Goal: Information Seeking & Learning: Learn about a topic

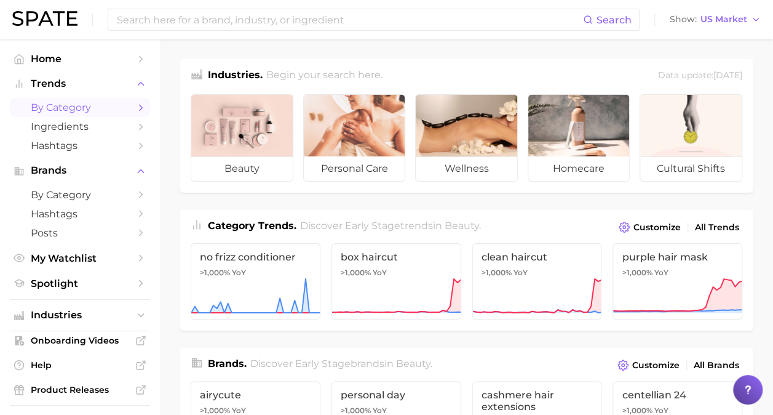
click at [135, 106] on icon "Sidebar" at bounding box center [140, 107] width 11 height 11
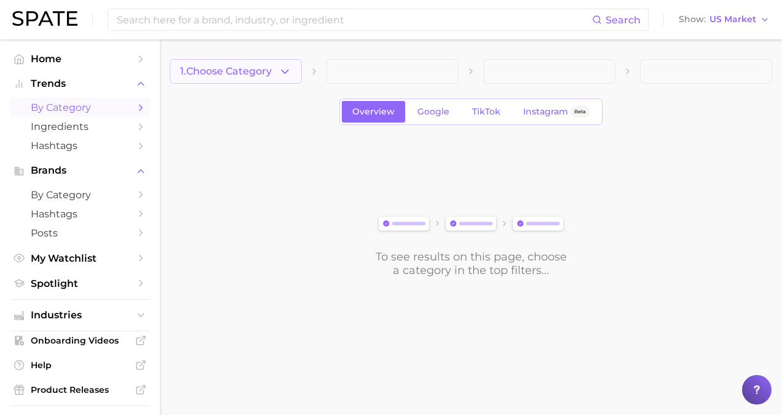
click at [247, 81] on button "1. Choose Category" at bounding box center [236, 71] width 132 height 25
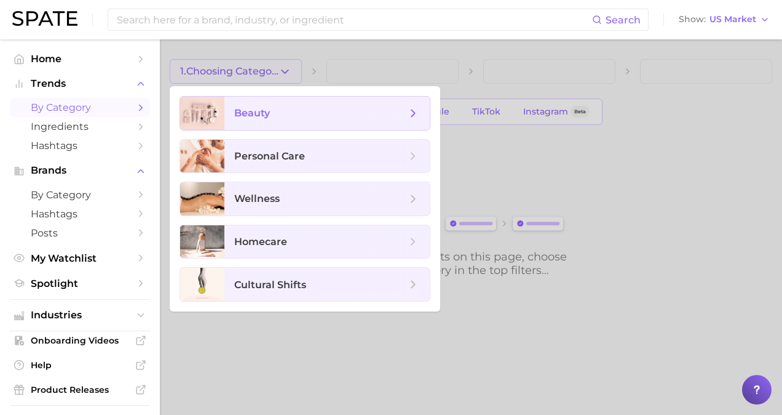
click at [416, 112] on icon at bounding box center [414, 113] width 14 height 14
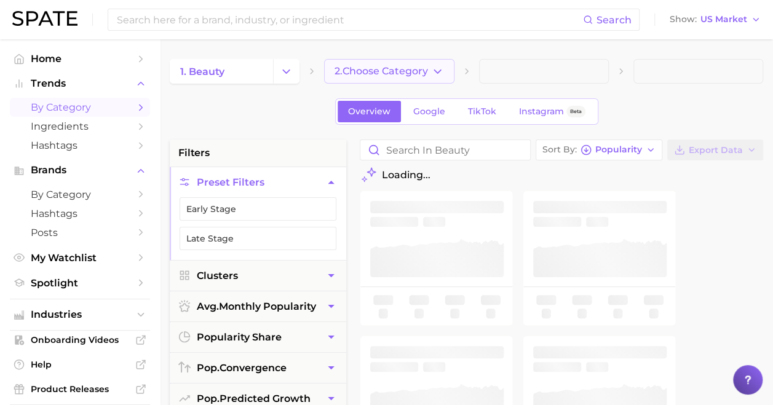
click at [375, 67] on span "2. Choose Category" at bounding box center [382, 71] width 94 height 11
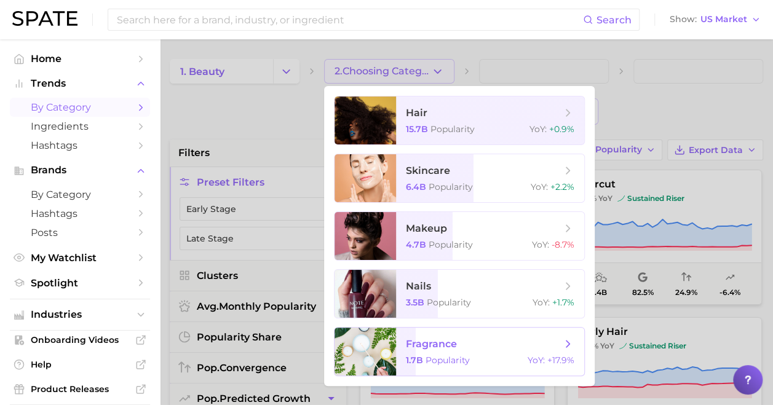
click at [368, 352] on div at bounding box center [366, 352] width 62 height 48
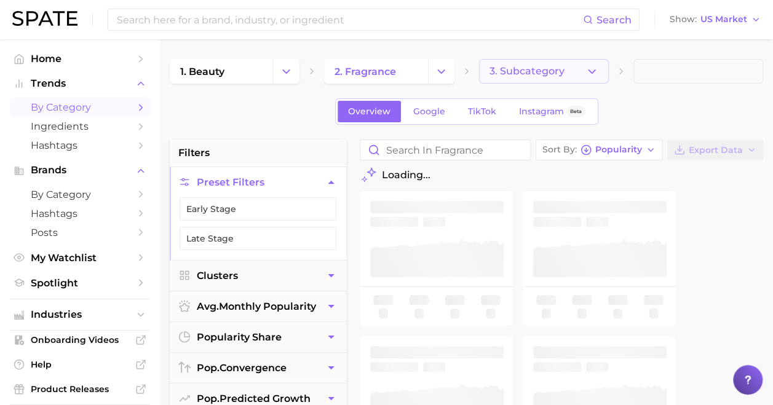
click at [524, 75] on span "3. Subcategory" at bounding box center [527, 71] width 75 height 11
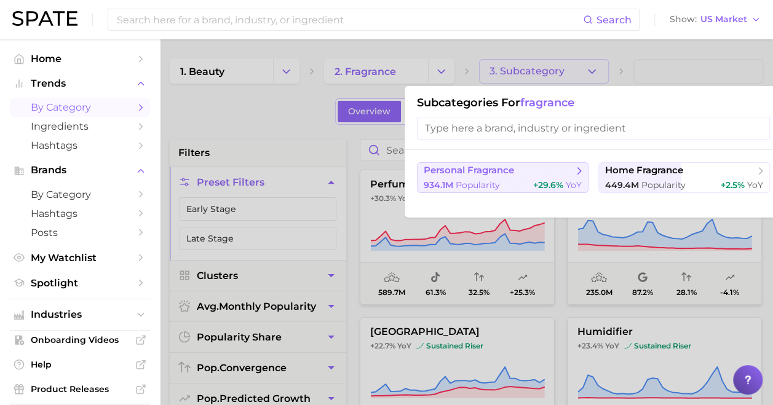
click at [527, 177] on button "personal fragrance 934.1m Popularity +29.6% YoY" at bounding box center [503, 177] width 172 height 31
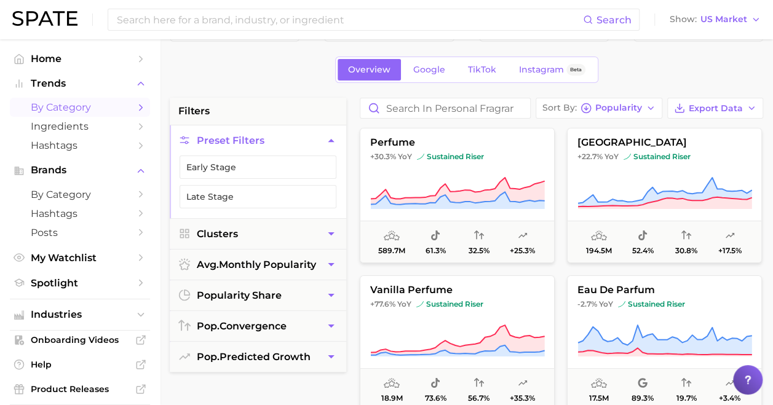
scroll to position [39, 0]
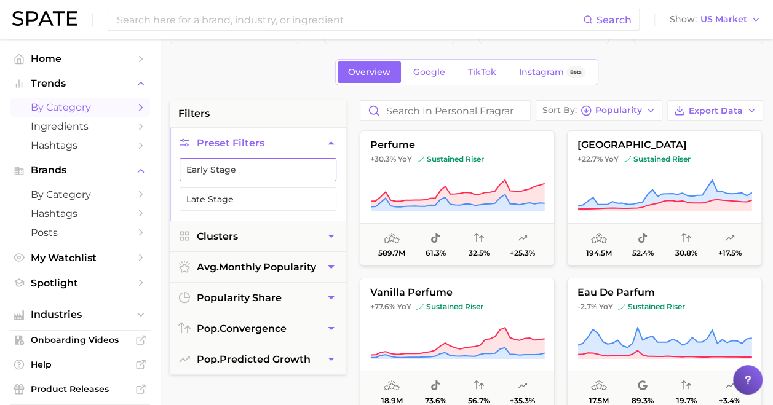
click at [260, 169] on button "Early Stage" at bounding box center [258, 169] width 157 height 23
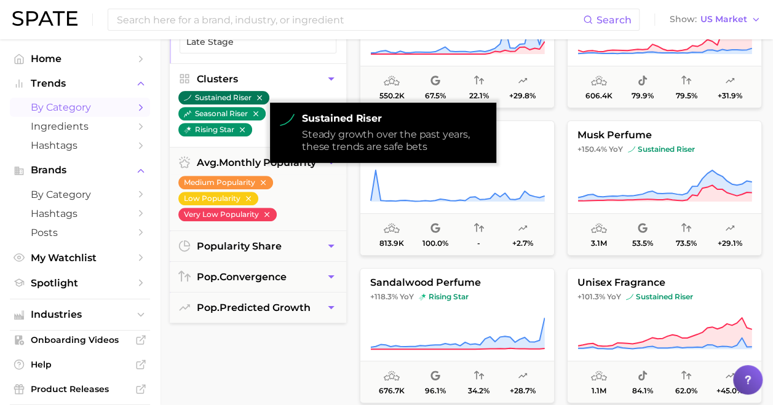
click at [213, 95] on button "sustained riser" at bounding box center [223, 98] width 91 height 14
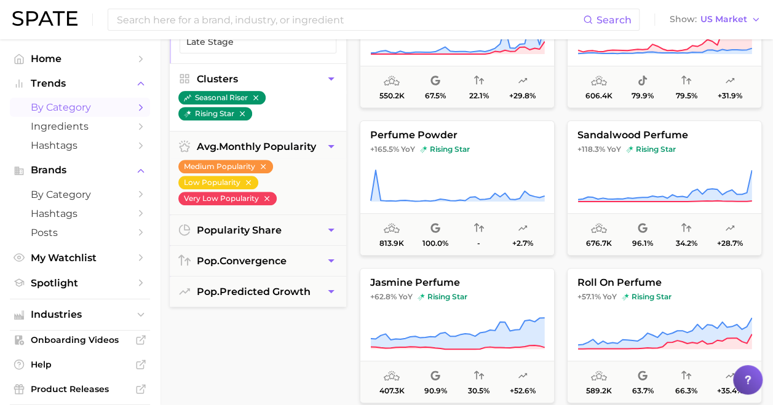
click at [330, 74] on icon "button" at bounding box center [331, 79] width 13 height 13
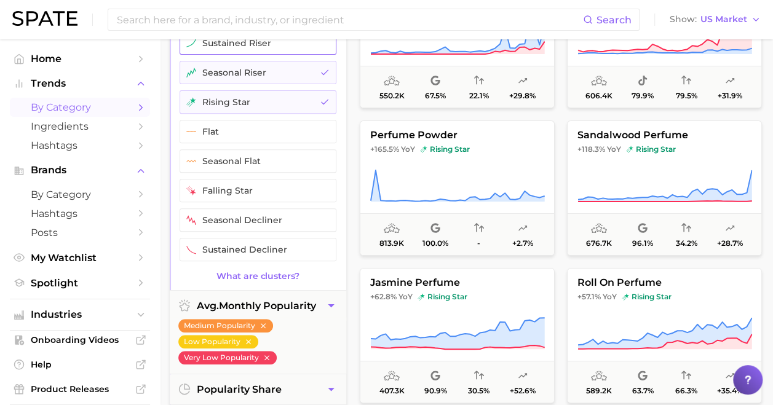
click at [304, 50] on button "sustained riser" at bounding box center [258, 42] width 157 height 23
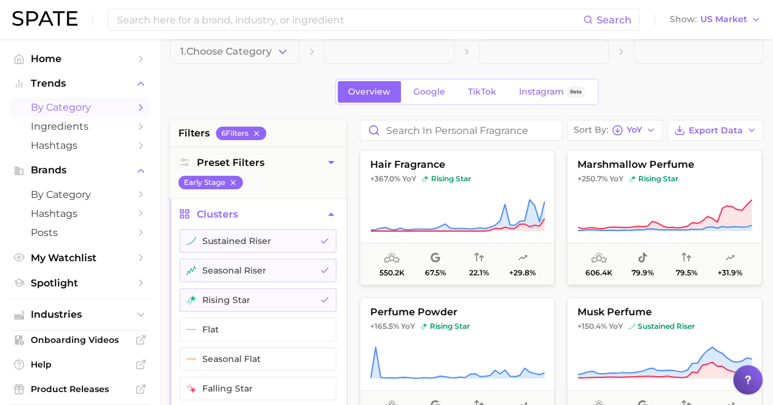
scroll to position [21, 0]
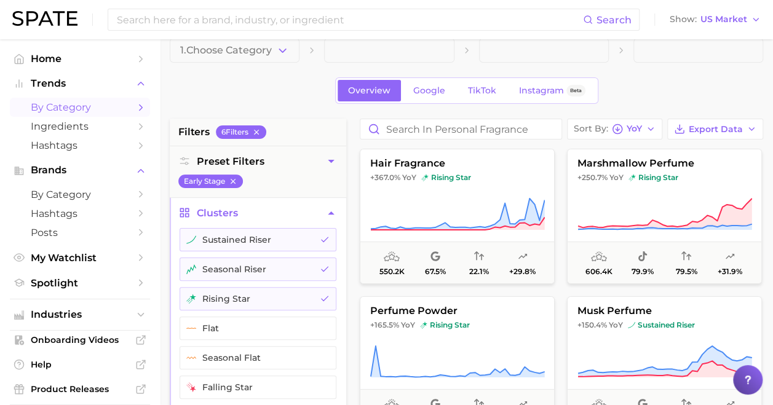
click at [301, 89] on div "Overview Google TikTok Instagram Beta" at bounding box center [467, 91] width 594 height 26
click at [330, 163] on icon "button" at bounding box center [331, 161] width 13 height 13
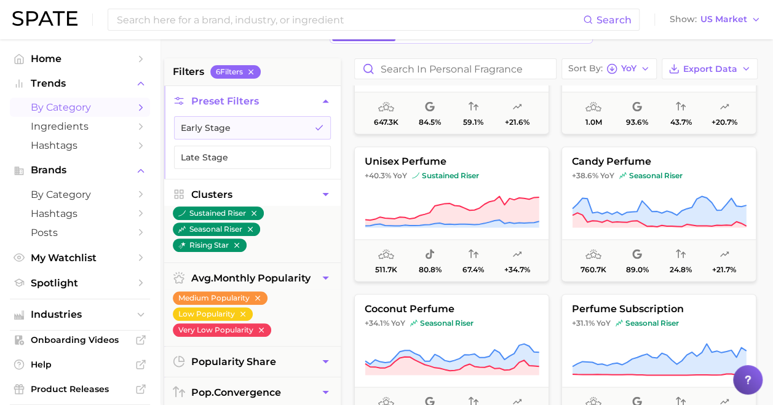
scroll to position [0, 6]
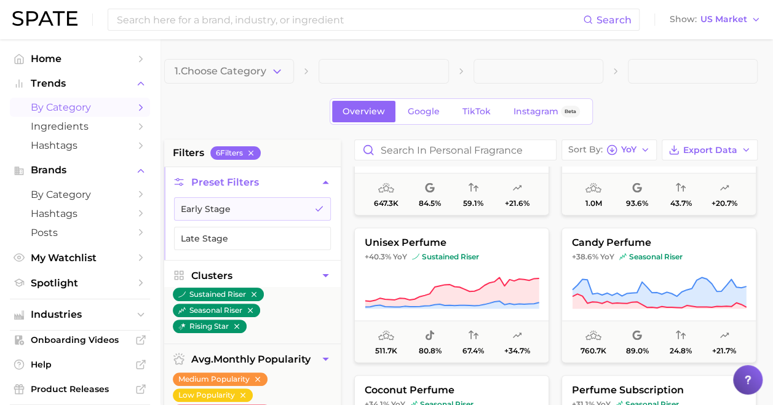
click at [324, 269] on icon "button" at bounding box center [325, 275] width 13 height 13
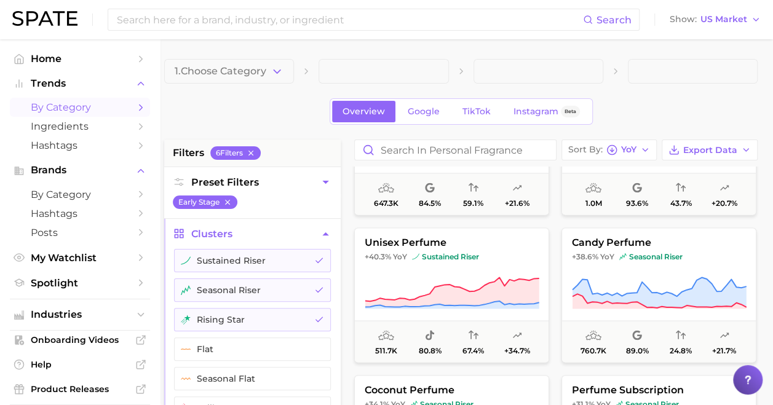
click at [322, 229] on icon "button" at bounding box center [325, 234] width 13 height 13
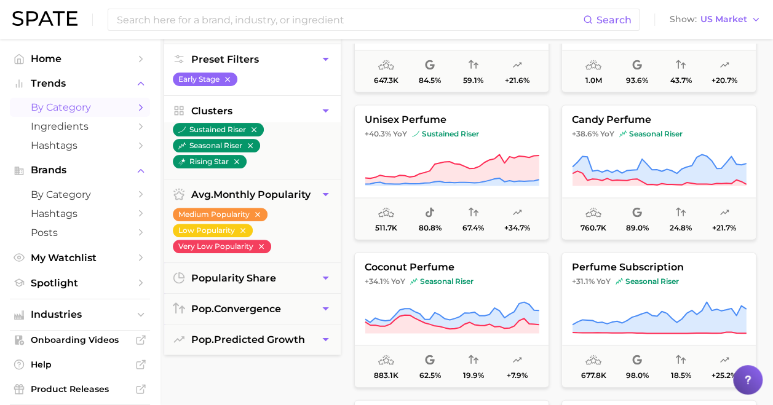
scroll to position [148, 6]
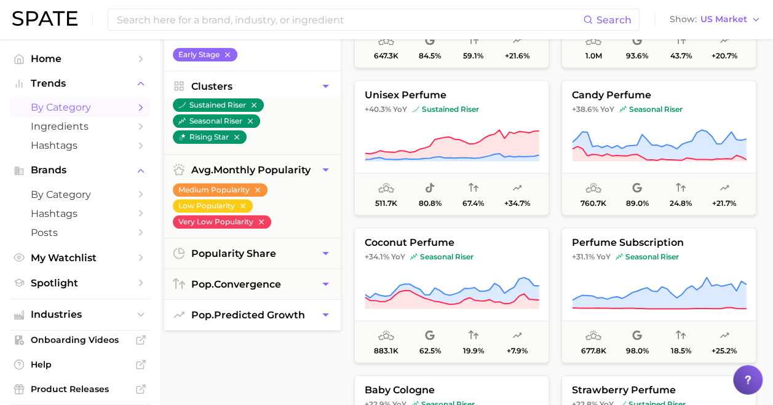
click at [309, 314] on button "pop. predicted growth" at bounding box center [252, 315] width 177 height 30
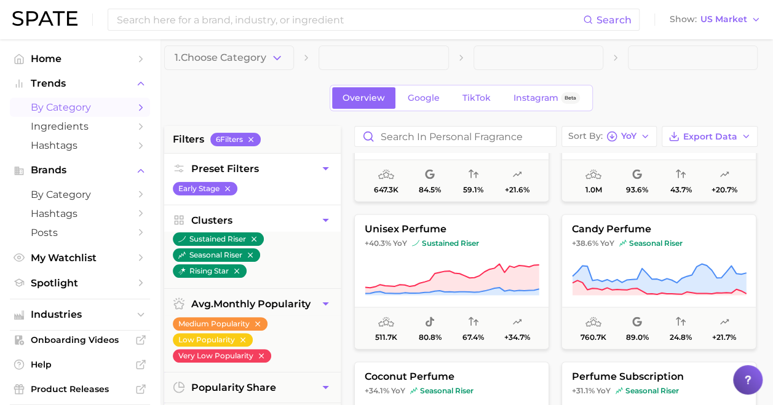
scroll to position [0, 6]
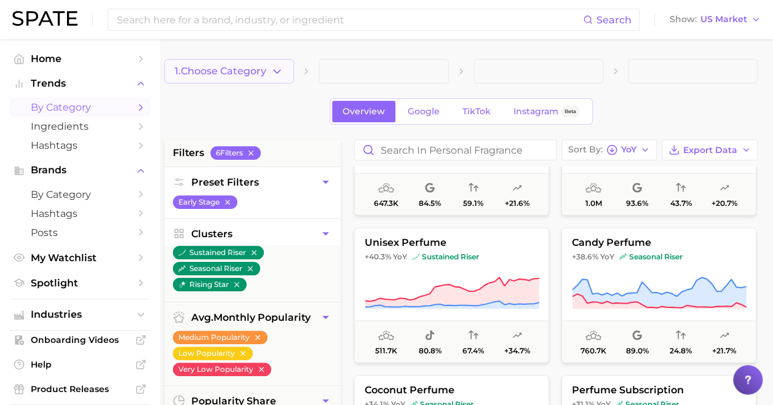
click at [266, 68] on span "1. Choose Category" at bounding box center [221, 71] width 92 height 11
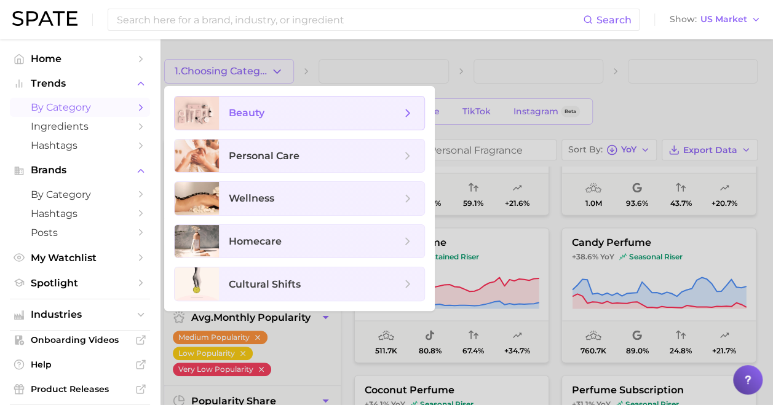
click at [381, 118] on span "beauty" at bounding box center [315, 113] width 172 height 14
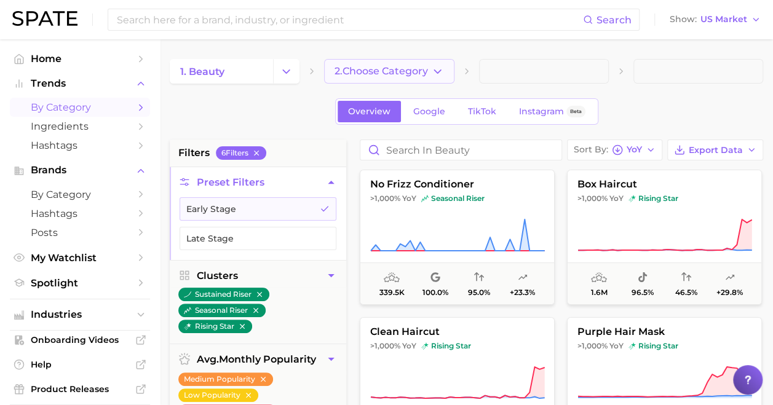
click at [394, 79] on button "2. Choose Category" at bounding box center [389, 71] width 130 height 25
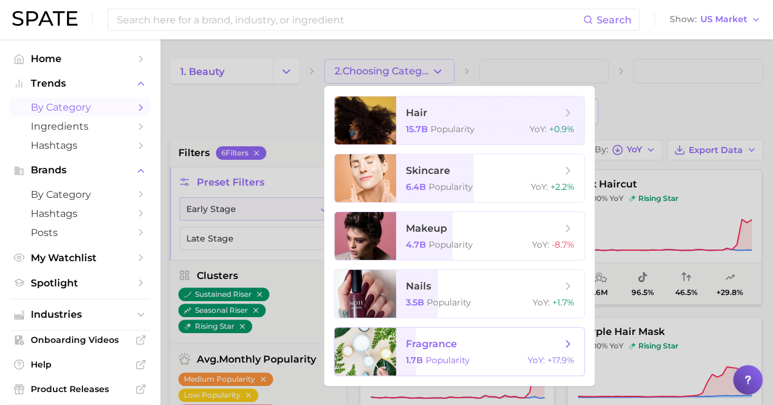
click at [460, 360] on span "Popularity" at bounding box center [448, 360] width 44 height 11
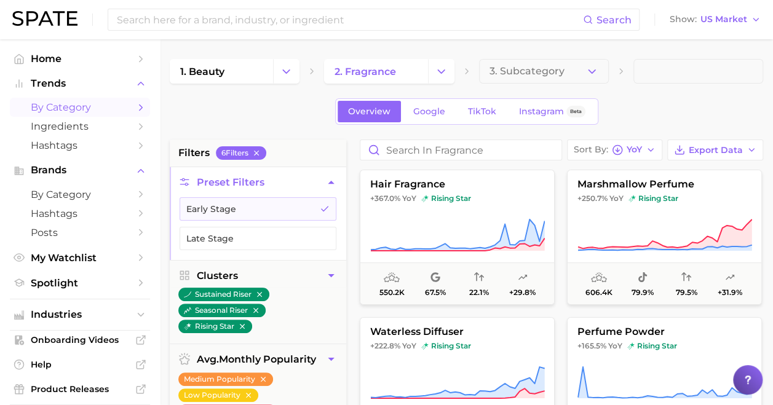
click at [531, 66] on span "3. Subcategory" at bounding box center [527, 71] width 75 height 11
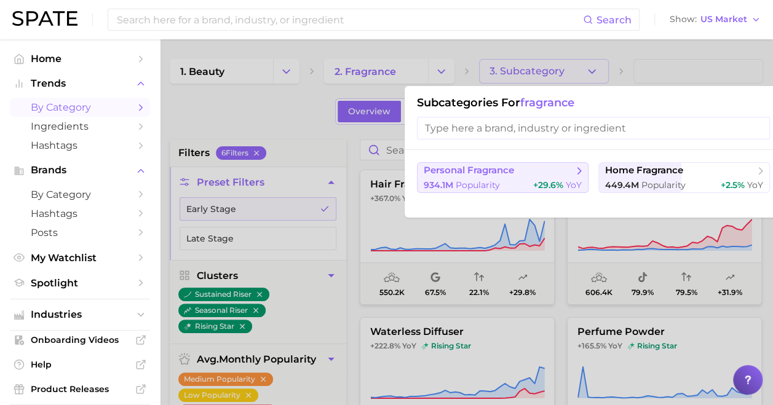
click at [533, 173] on span "personal fragrance" at bounding box center [498, 171] width 149 height 12
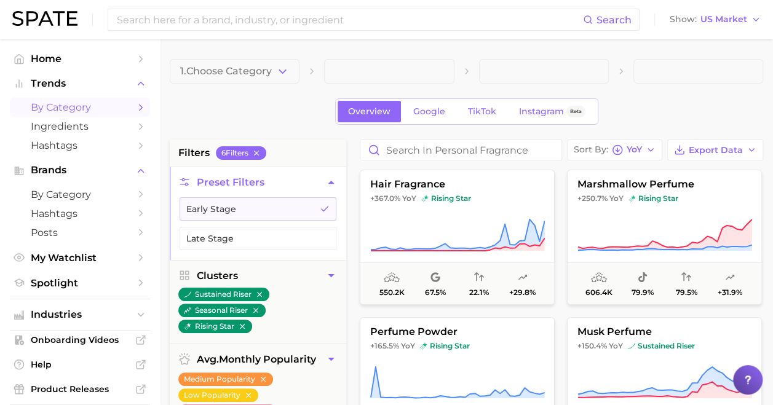
click at [660, 72] on span at bounding box center [699, 71] width 130 height 25
click at [87, 261] on span "My Watchlist" at bounding box center [80, 258] width 98 height 12
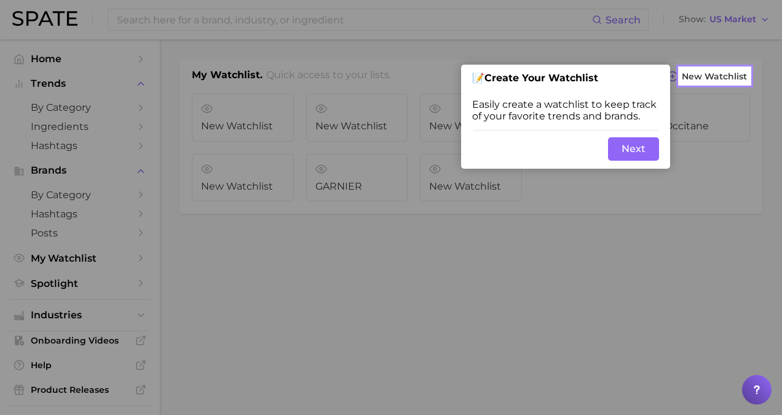
click at [394, 253] on div at bounding box center [340, 207] width 680 height 415
click at [471, 274] on div at bounding box center [340, 207] width 680 height 415
click at [76, 199] on div at bounding box center [340, 207] width 680 height 415
click at [646, 150] on button "Next" at bounding box center [633, 148] width 51 height 23
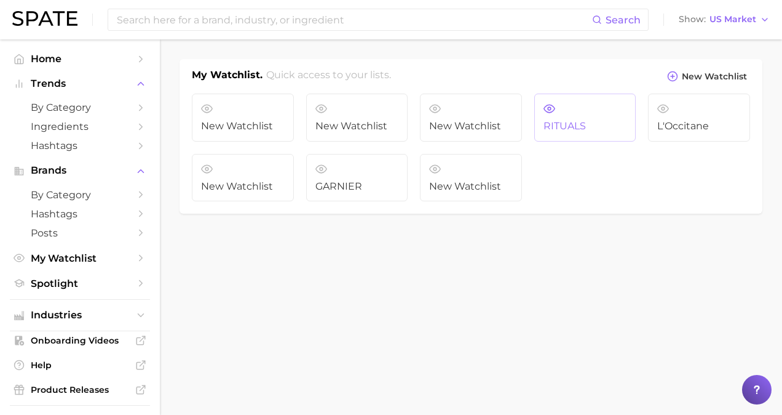
click at [578, 114] on link "RITUALS" at bounding box center [586, 118] width 102 height 48
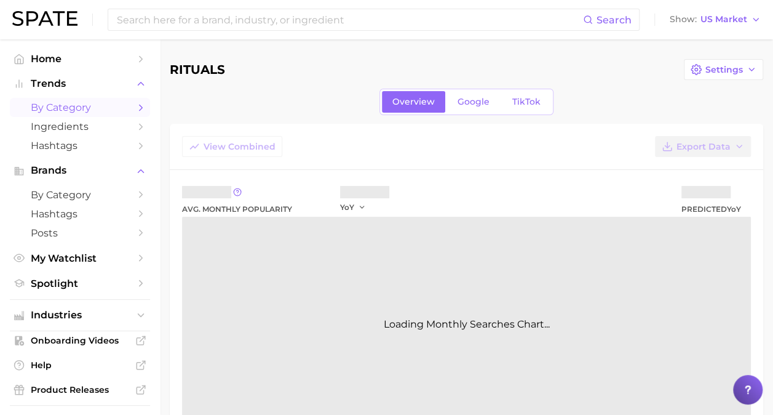
click at [81, 109] on span "by Category" at bounding box center [80, 107] width 98 height 12
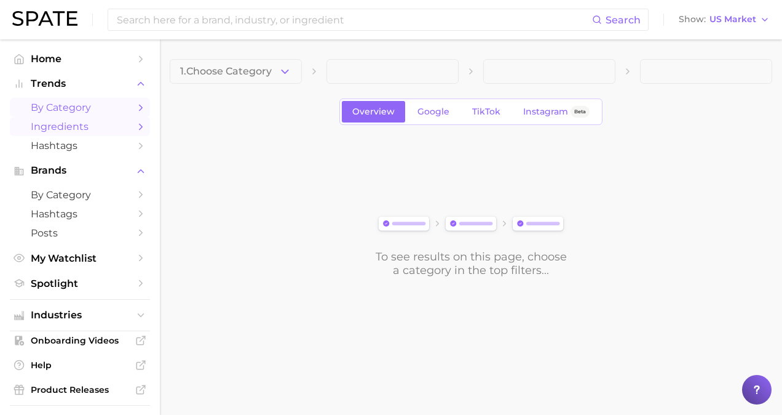
click at [86, 124] on span "Ingredients" at bounding box center [80, 127] width 98 height 12
click at [214, 73] on span "1. Choose Category" at bounding box center [226, 71] width 92 height 11
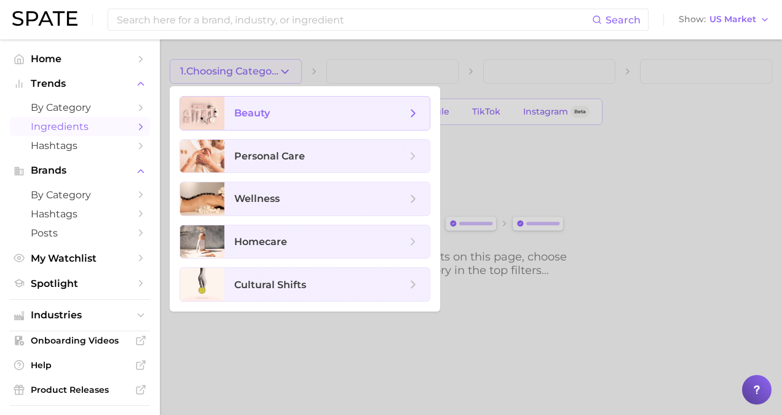
click at [217, 111] on div at bounding box center [202, 113] width 44 height 33
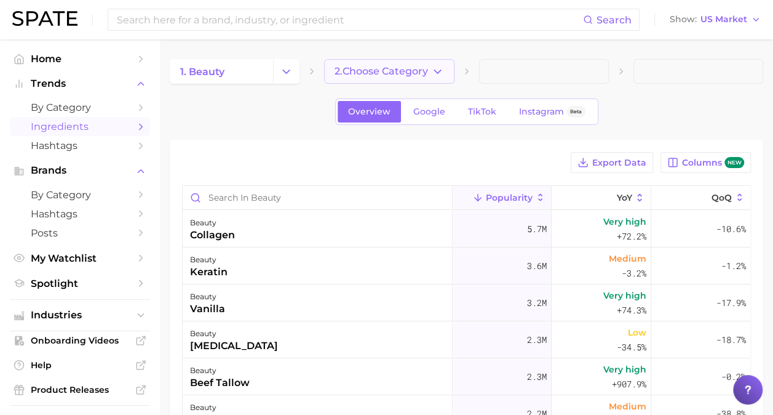
click at [368, 74] on span "2. Choose Category" at bounding box center [382, 71] width 94 height 11
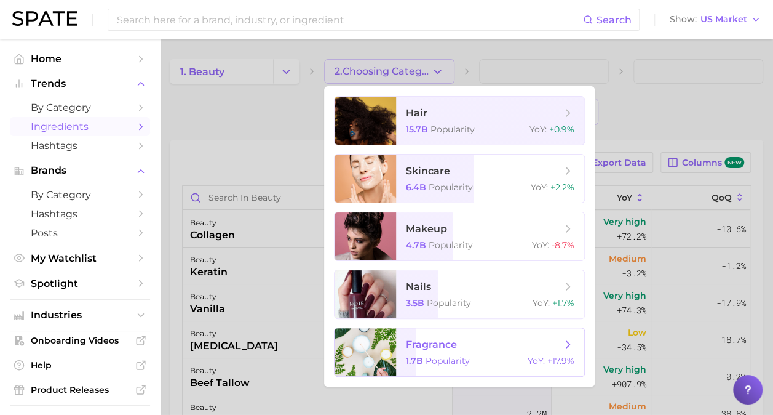
click at [374, 346] on div at bounding box center [366, 352] width 62 height 48
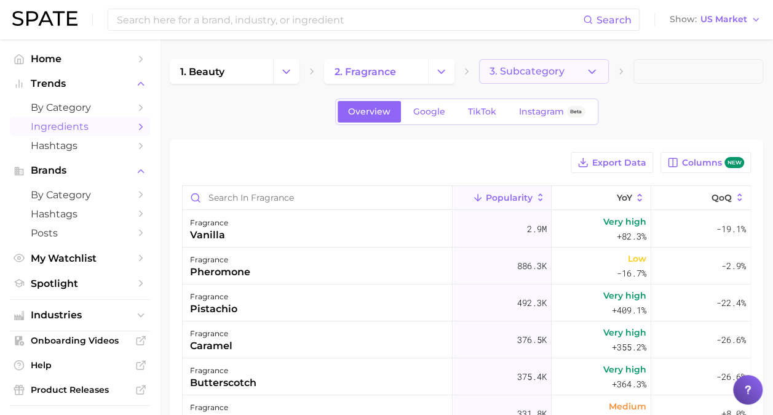
click at [547, 75] on span "3. Subcategory" at bounding box center [527, 71] width 75 height 11
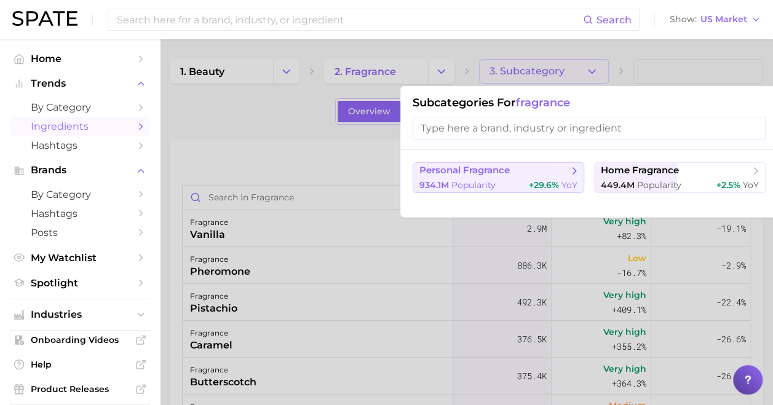
click at [518, 189] on div "934.1m Popularity +29.6% YoY" at bounding box center [499, 186] width 158 height 12
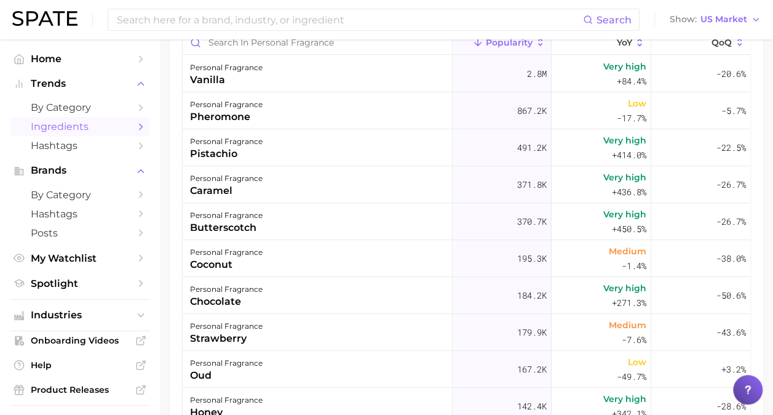
scroll to position [156, 0]
